Goal: Transaction & Acquisition: Book appointment/travel/reservation

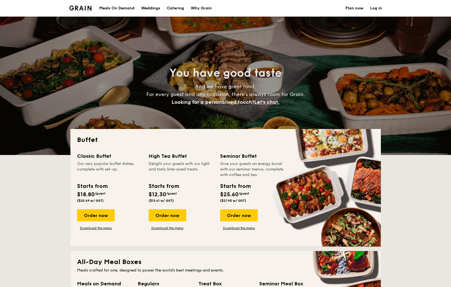
select select
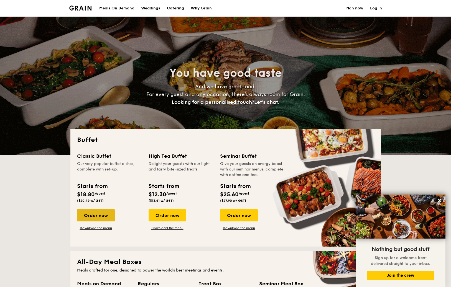
click at [102, 217] on div "Order now" at bounding box center [96, 215] width 38 height 12
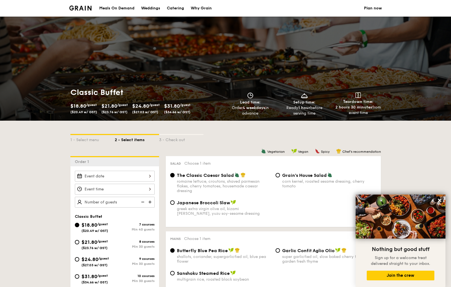
click at [136, 174] on div "2025 Oct [DATE] Tue Wed Thu Fri Sat Sun 1 2 3 4 5 6 7 8 9 10 11 12 13 14 15 16 …" at bounding box center [115, 176] width 80 height 11
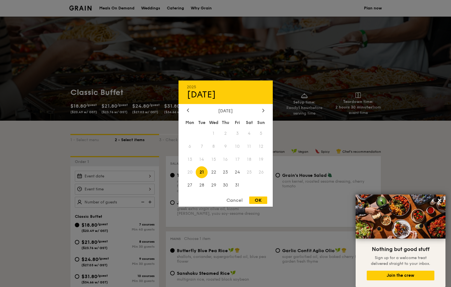
click at [233, 200] on div "Cancel" at bounding box center [234, 200] width 27 height 7
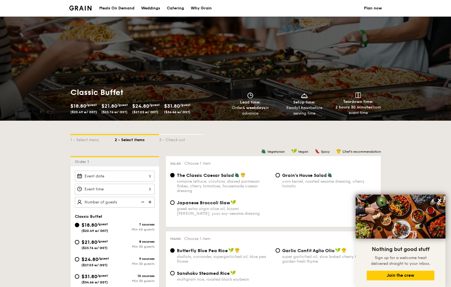
select select
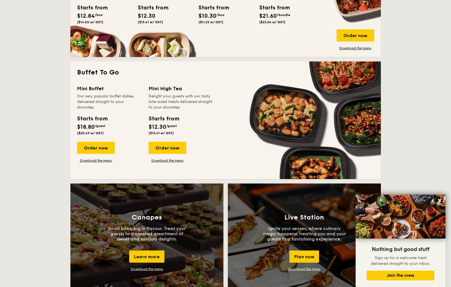
scroll to position [311, 0]
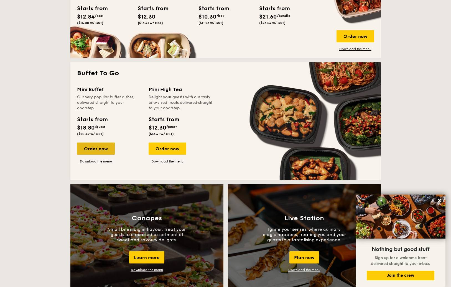
click at [101, 148] on div "Order now" at bounding box center [96, 149] width 38 height 12
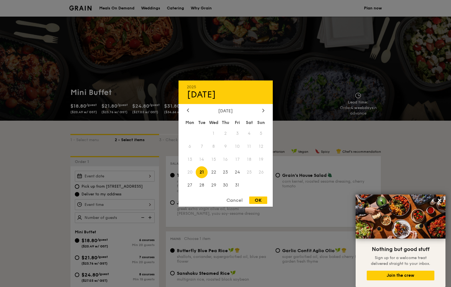
click at [132, 176] on div "2025 Oct [DATE] Tue Wed Thu Fri Sat Sun 1 2 3 4 5 6 7 8 9 10 11 12 13 14 15 16 …" at bounding box center [115, 176] width 80 height 11
click at [237, 201] on div "Cancel" at bounding box center [234, 200] width 27 height 7
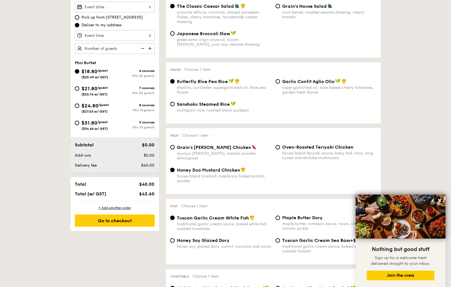
scroll to position [170, 0]
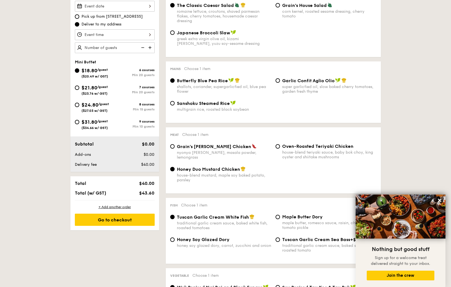
select select
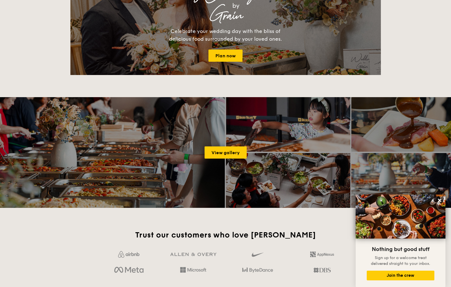
scroll to position [311, 0]
